Goal: Information Seeking & Learning: Learn about a topic

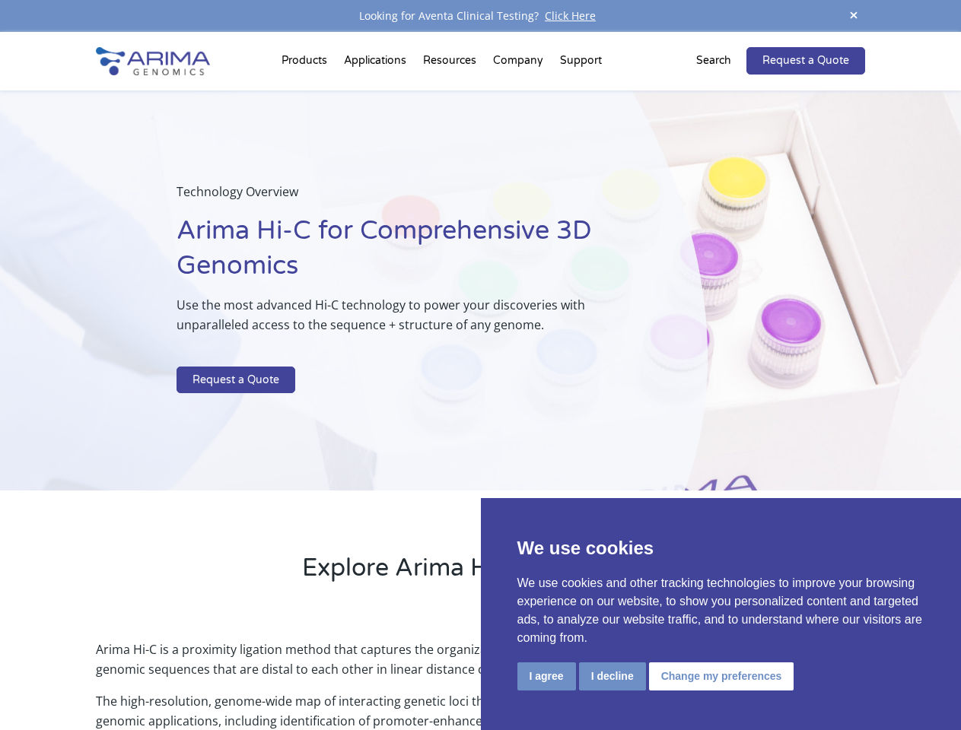
click at [480, 365] on p at bounding box center [404, 357] width 454 height 20
click at [546, 676] on button "I agree" at bounding box center [546, 677] width 59 height 28
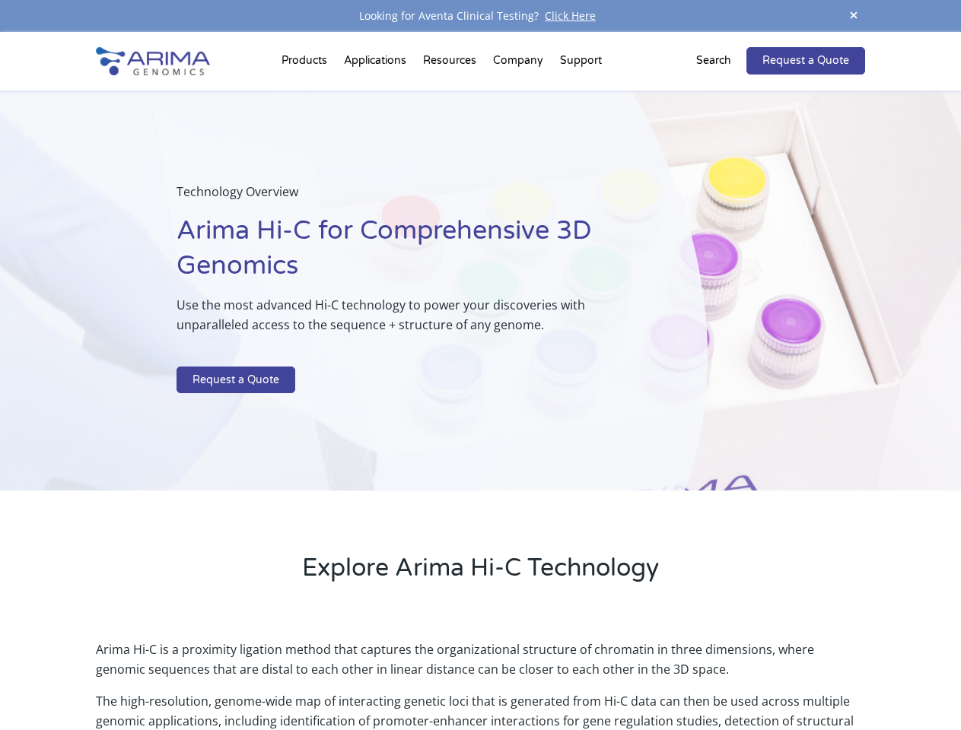
click at [612, 676] on p "Arima Hi-C is a proximity ligation method that captures the organizational stru…" at bounding box center [480, 666] width 768 height 52
click at [719, 676] on p "Arima Hi-C is a proximity ligation method that captures the organizational stru…" at bounding box center [480, 666] width 768 height 52
click at [854, 16] on span at bounding box center [853, 16] width 23 height 21
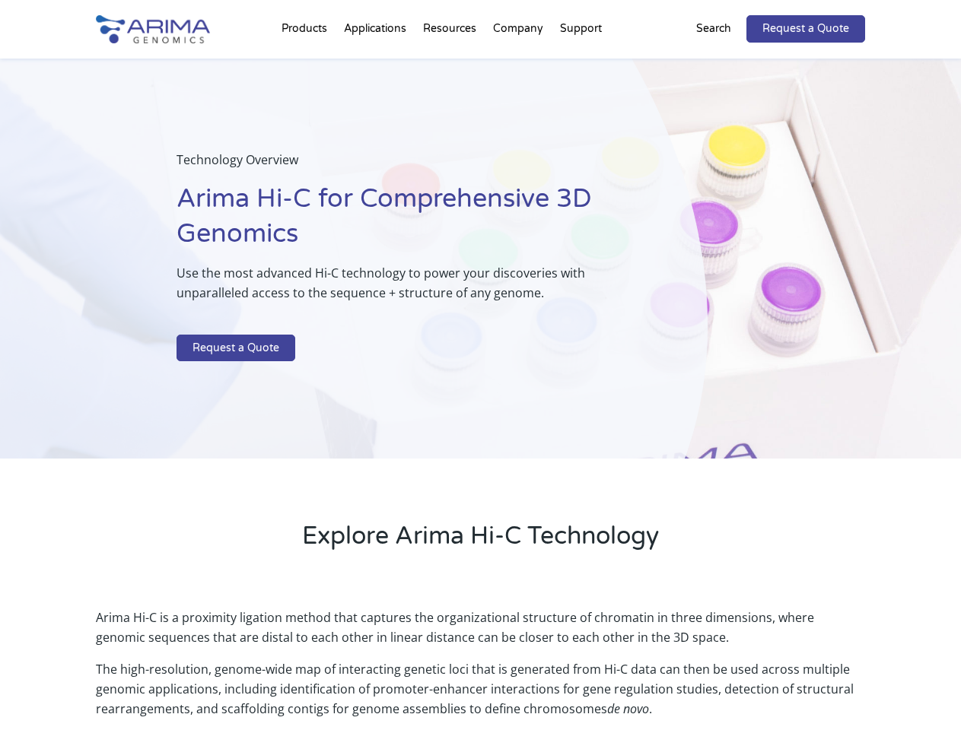
click at [480, 381] on div "Technology Overview Arima Hi-C for Comprehensive 3D Genomics Use the most advan…" at bounding box center [354, 259] width 708 height 401
click at [307, 64] on div "Technology Overview Arima Hi-C for Comprehensive 3D Genomics Use the most advan…" at bounding box center [354, 259] width 708 height 401
click at [451, 64] on div "Technology Overview Arima Hi-C for Comprehensive 3D Genomics Use the most advan…" at bounding box center [354, 259] width 708 height 401
click at [519, 64] on div "Technology Overview Arima Hi-C for Comprehensive 3D Genomics Use the most advan…" at bounding box center [354, 259] width 708 height 401
click at [580, 64] on div "Technology Overview Arima Hi-C for Comprehensive 3D Genomics Use the most advan…" at bounding box center [354, 259] width 708 height 401
